Goal: Find specific page/section: Find specific page/section

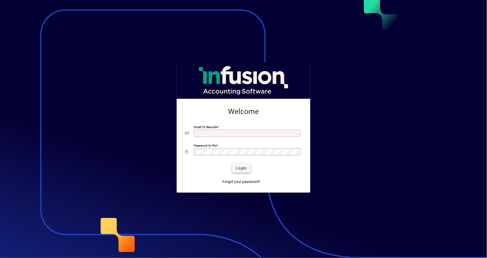
type input "**********"
click at [241, 171] on span "Login" at bounding box center [241, 167] width 11 height 5
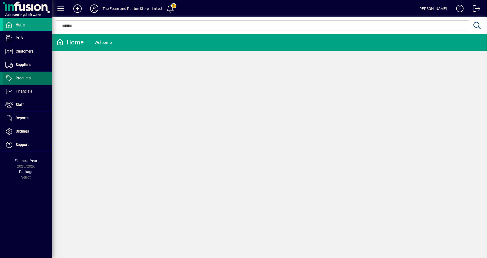
click at [25, 77] on span "Products" at bounding box center [23, 78] width 15 height 4
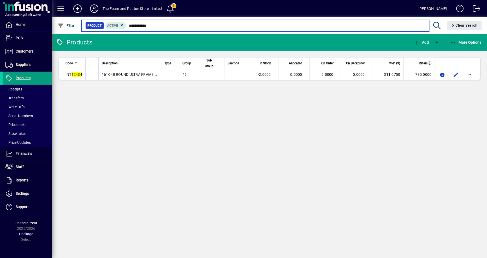
type input "**********"
